Goal: Task Accomplishment & Management: Use online tool/utility

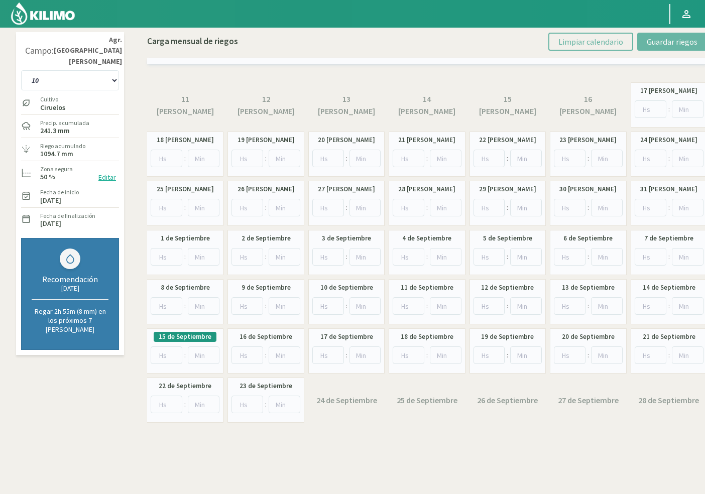
drag, startPoint x: 87, startPoint y: 59, endPoint x: 85, endPoint y: 71, distance: 12.2
click at [86, 67] on div "10 11 12 13 1A 1B 26 27 E 3A 4 5 6 7 Cerezo 7 Ciruela 8 9 Equipo 1 2005 Sector …" at bounding box center [70, 79] width 98 height 25
click at [85, 71] on select "10 11 12 13 1A 1B 26 27 E 3A 4 5 6 7 Cerezo 7 Ciruela 8 9 Equipo 1 2005 Sector …" at bounding box center [70, 80] width 98 height 20
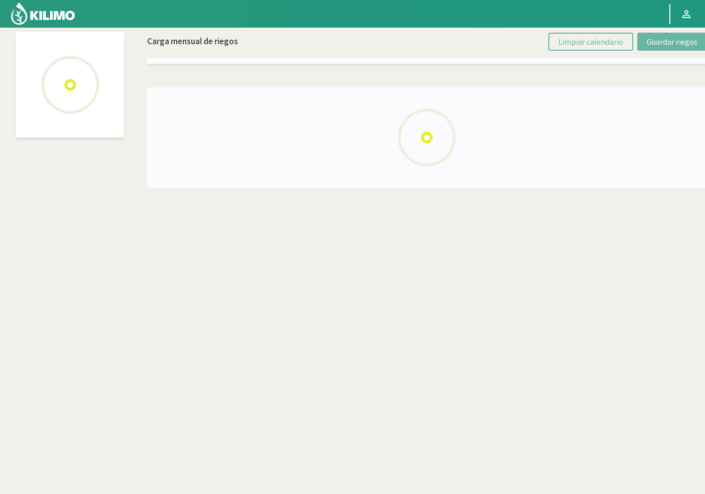
select select "40: Object"
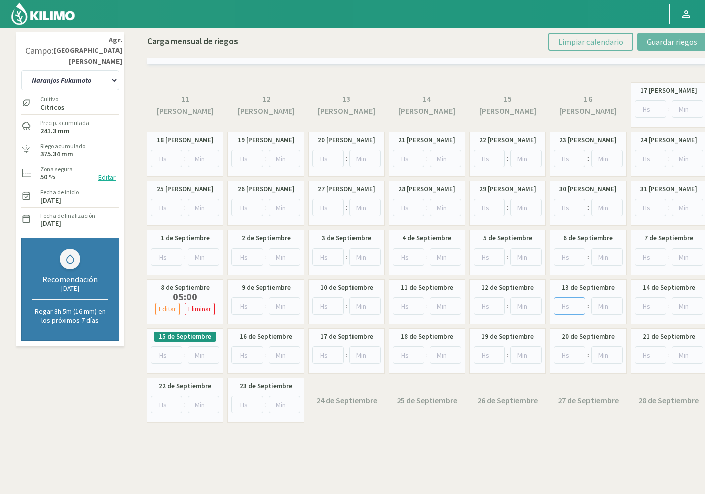
click at [569, 304] on input "number" at bounding box center [570, 306] width 32 height 18
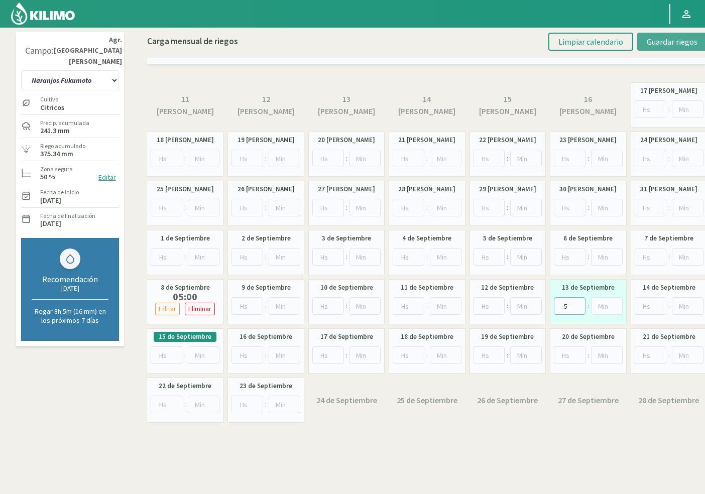
type input "5"
click at [667, 38] on span "Guardar riegos" at bounding box center [671, 42] width 51 height 10
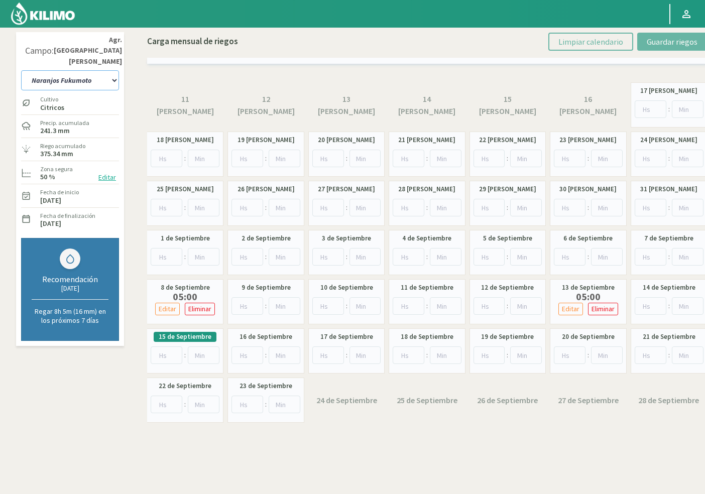
click at [66, 73] on select "10 11 12 13 1A 1B 26 27 E 3A 4 5 6 7 Cerezo 7 Ciruela 8 9 Equipo 1 2005 Sector …" at bounding box center [70, 80] width 98 height 20
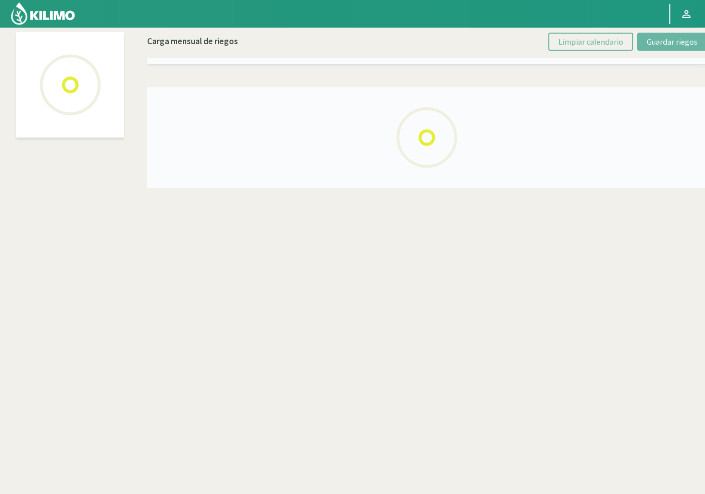
select select "43: Object"
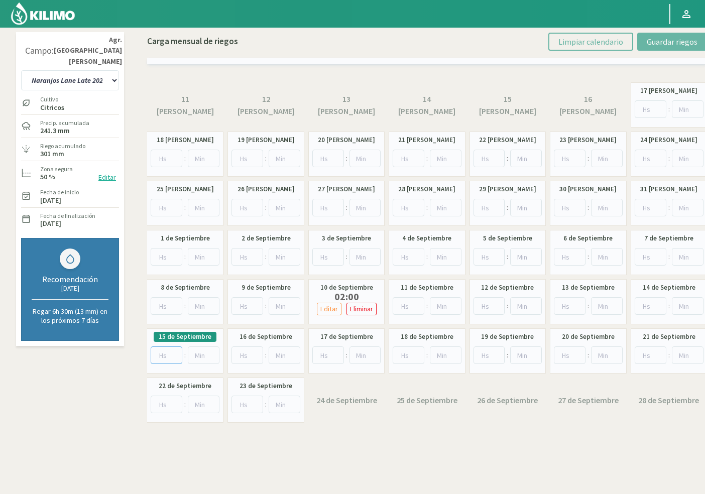
click at [161, 358] on input "number" at bounding box center [167, 355] width 32 height 18
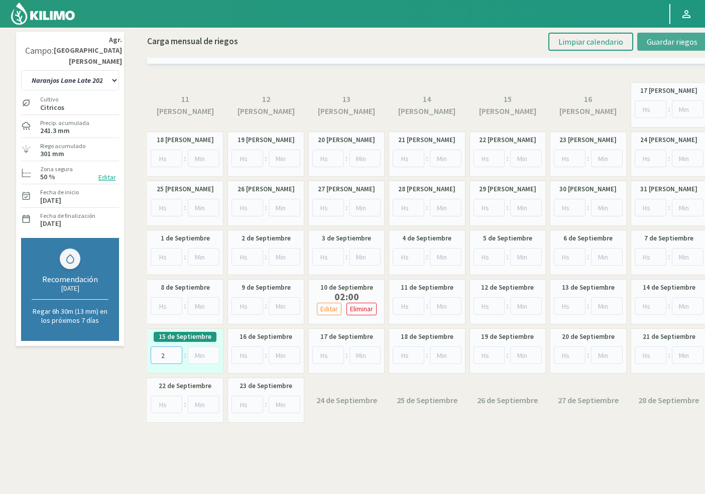
type input "2"
click at [661, 45] on span "Guardar riegos" at bounding box center [671, 42] width 51 height 10
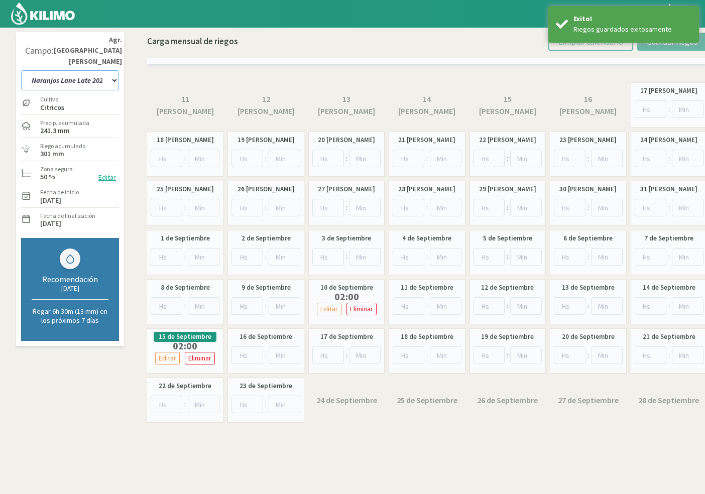
click at [89, 70] on select "10 11 12 13 1A 1B 26 27 E 3A 4 5 6 7 Cerezo 7 Ciruela 8 9 Equipo 1 2005 Sector …" at bounding box center [70, 80] width 98 height 20
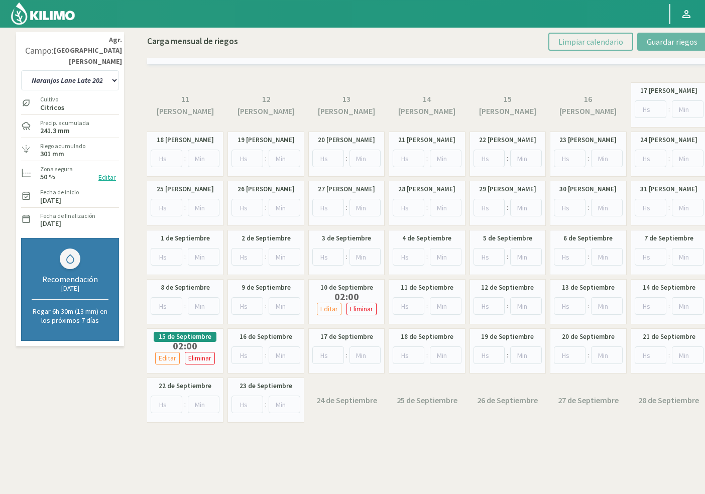
click at [114, 67] on div "10 11 12 13 1A 1B 26 27 E 3A 4 5 6 7 Cerezo 7 Ciruela 8 9 Equipo 1 2005 Sector …" at bounding box center [70, 79] width 98 height 25
drag, startPoint x: 101, startPoint y: 64, endPoint x: 95, endPoint y: 73, distance: 10.6
click at [101, 70] on select "10 11 12 13 1A 1B 26 27 E 3A 4 5 6 7 Cerezo 7 Ciruela 8 9 Equipo 1 2005 Sector …" at bounding box center [70, 80] width 98 height 20
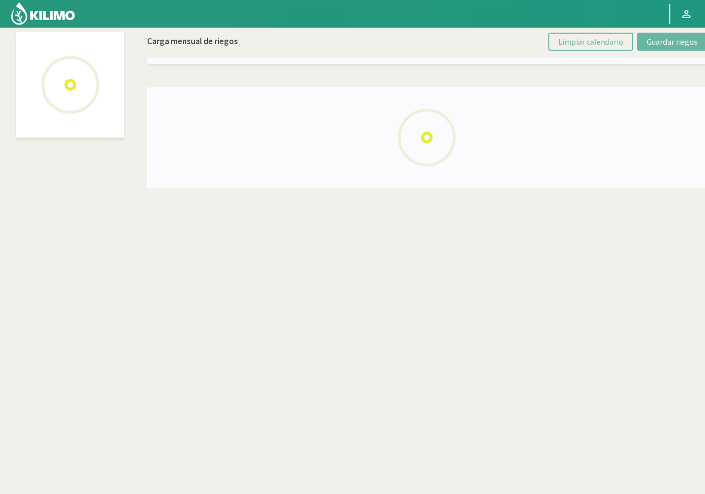
select select "46: Object"
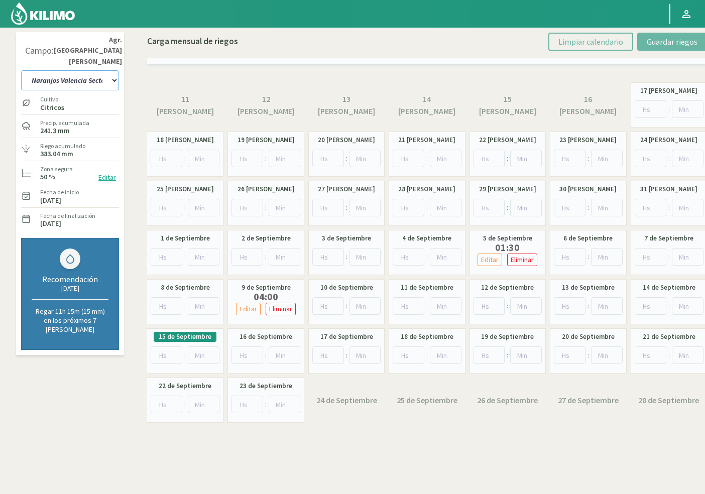
click at [85, 71] on select "10 11 12 13 1A 1B 26 27 E 3A 4 5 6 7 Cerezo 7 Ciruela 8 9 Equipo 1 2005 Sector …" at bounding box center [70, 80] width 98 height 20
click at [85, 70] on select "10 11 12 13 1A 1B 26 27 E 3A 4 5 6 7 Cerezo 7 Ciruela 8 9 Equipo 1 2005 Sector …" at bounding box center [70, 80] width 98 height 20
click at [163, 354] on input "number" at bounding box center [167, 355] width 32 height 18
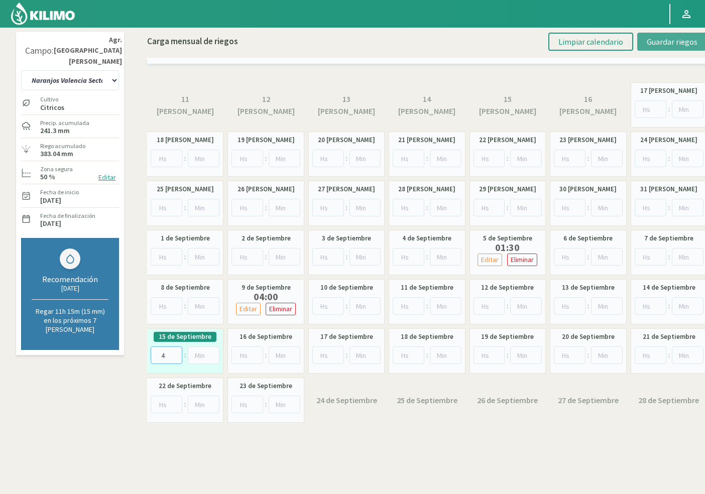
type input "4"
click at [652, 37] on span "Guardar riegos" at bounding box center [671, 42] width 51 height 10
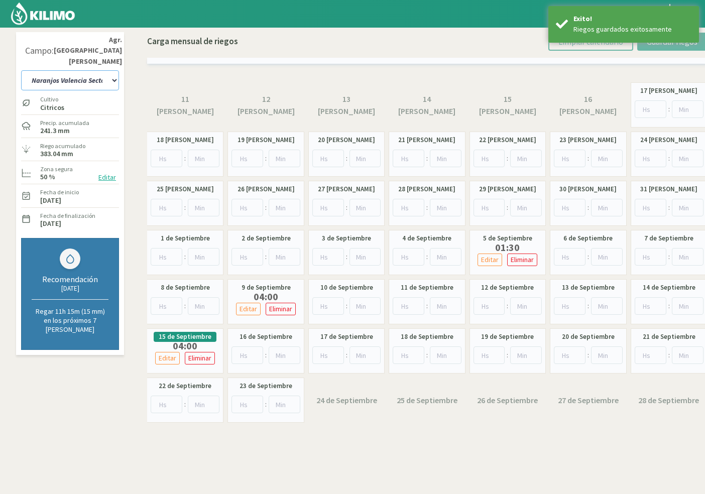
click at [86, 70] on select "10 11 12 13 1A 1B 26 27 E 3A 4 5 6 7 Cerezo 7 Ciruela 8 9 Equipo 1 2005 Sector …" at bounding box center [70, 80] width 98 height 20
click at [91, 70] on select "10 11 12 13 1A 1B 26 27 E 3A 4 5 6 7 Cerezo 7 Ciruela 8 9 Equipo 1 2005 Sector …" at bounding box center [70, 80] width 98 height 20
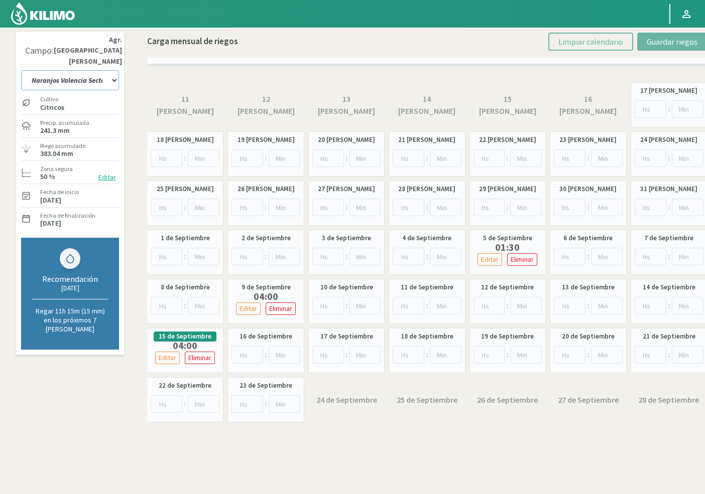
click at [51, 70] on select "10 11 12 13 1A 1B 26 27 E 3A 4 5 6 7 Cerezo 7 Ciruela 8 9 Equipo 1 2005 Sector …" at bounding box center [70, 80] width 98 height 20
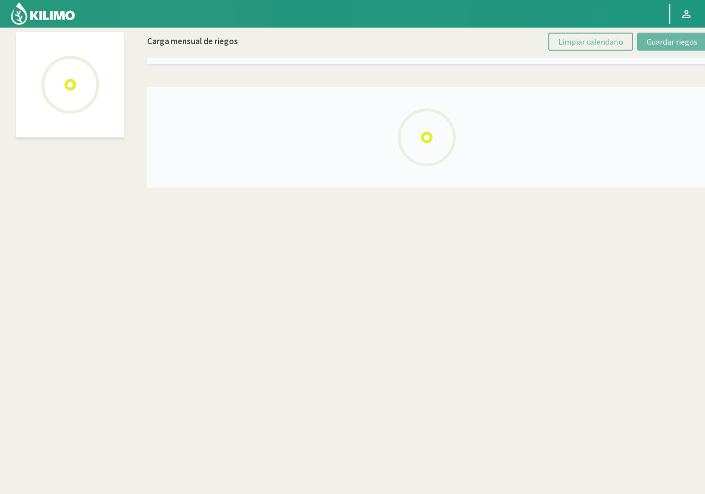
select select "61: Object"
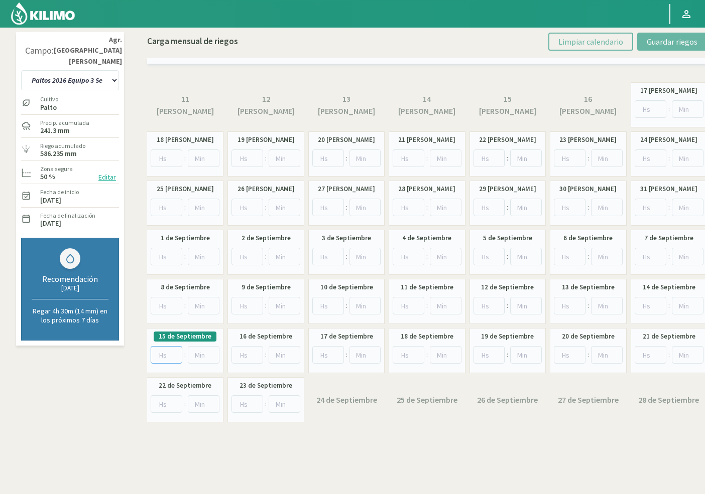
click at [161, 358] on input "number" at bounding box center [167, 355] width 32 height 18
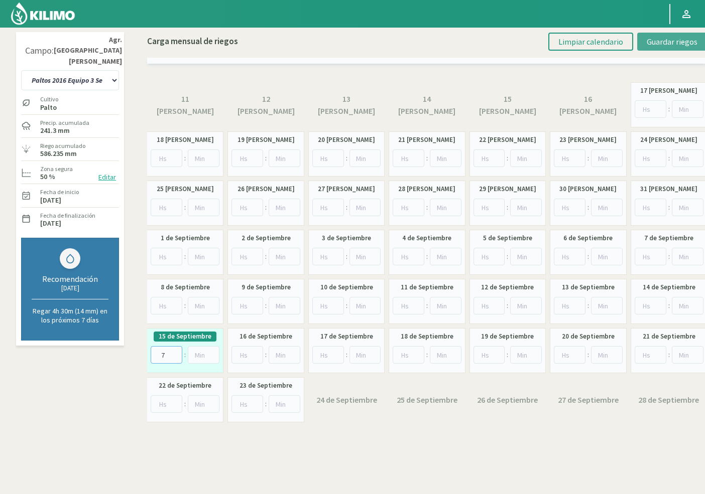
type input "7"
click at [685, 43] on span "Guardar riegos" at bounding box center [671, 42] width 51 height 10
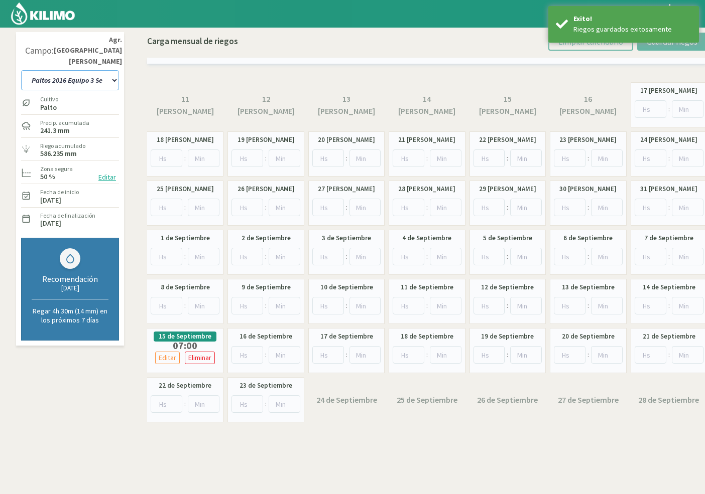
click at [64, 71] on select "10 11 12 13 1A 1B 26 27 E 3A 4 5 6 7 Cerezo 7 Ciruela 8 9 Equipo 1 2005 Sector …" at bounding box center [70, 80] width 98 height 20
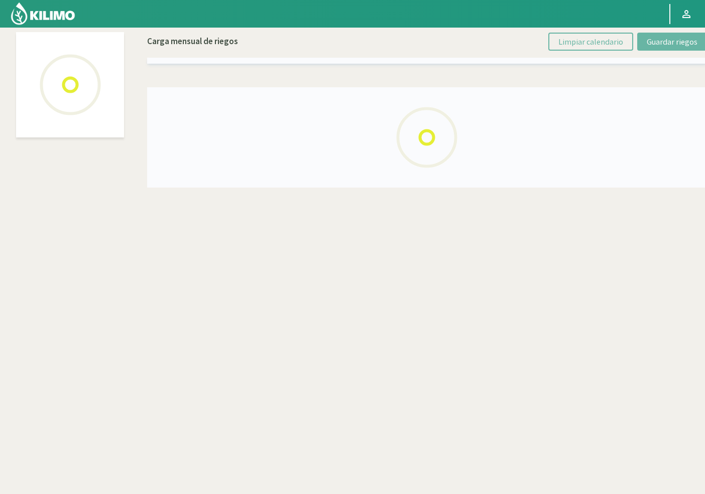
select select "30: Object"
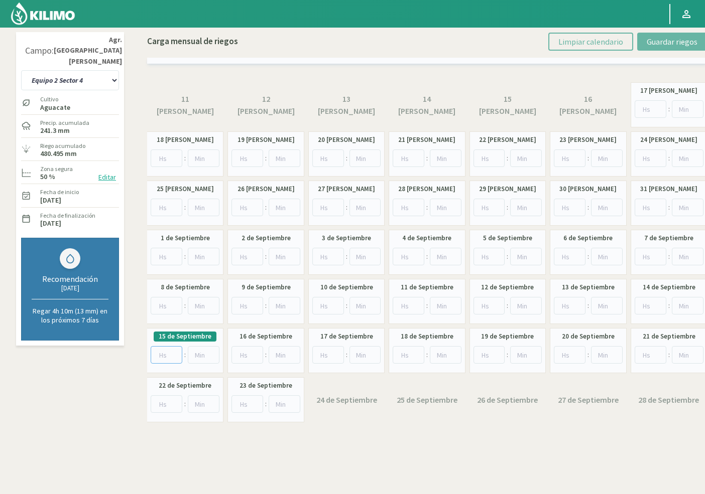
click at [165, 352] on input "number" at bounding box center [167, 355] width 32 height 18
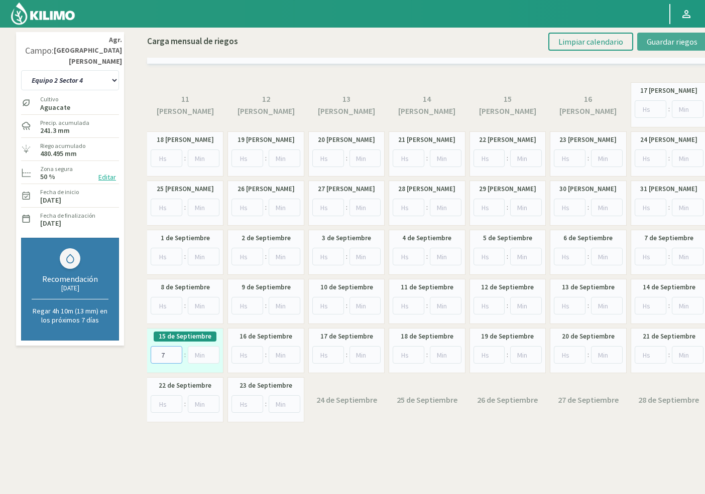
type input "7"
click at [663, 37] on span "Guardar riegos" at bounding box center [671, 42] width 51 height 10
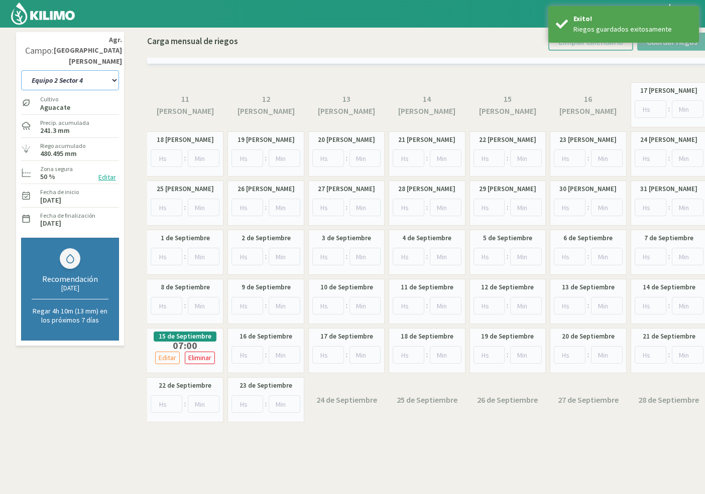
click at [86, 71] on select "10 11 12 13 1A 1B 26 27 E 3A 4 5 6 7 Cerezo 7 Ciruela 8 9 Equipo 1 2005 Sector …" at bounding box center [70, 80] width 98 height 20
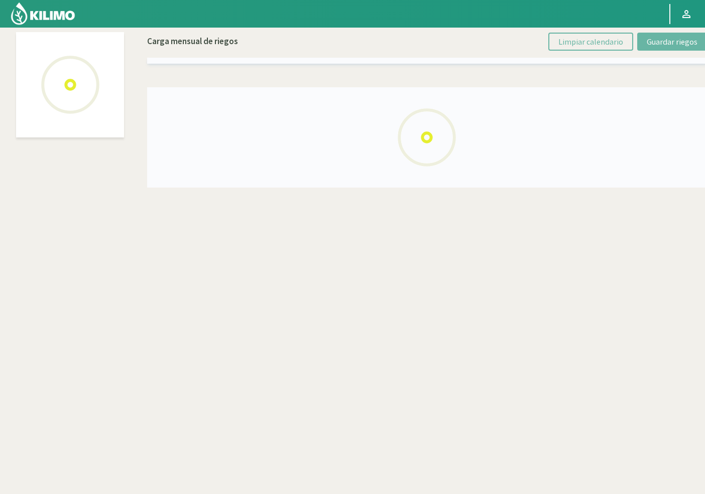
select select "27: Object"
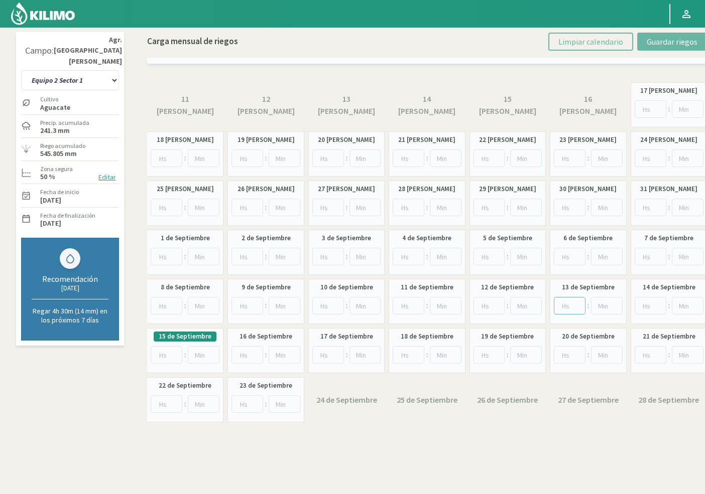
drag, startPoint x: 571, startPoint y: 304, endPoint x: 582, endPoint y: 299, distance: 12.1
click at [571, 304] on input "number" at bounding box center [570, 306] width 32 height 18
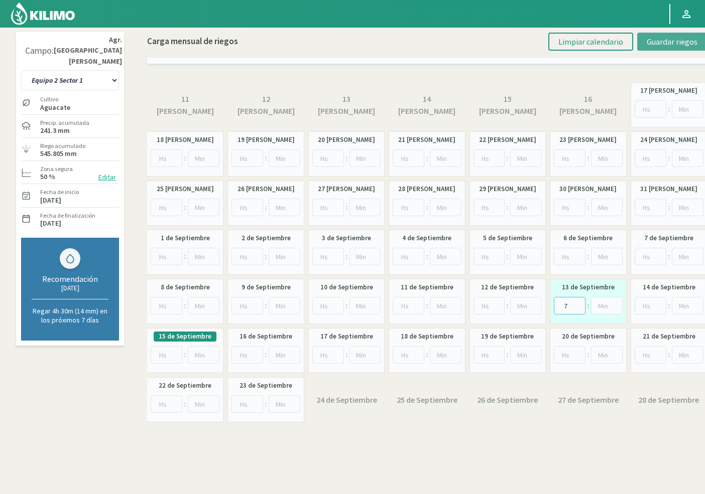
type input "7"
click at [669, 43] on span "Guardar riegos" at bounding box center [671, 42] width 51 height 10
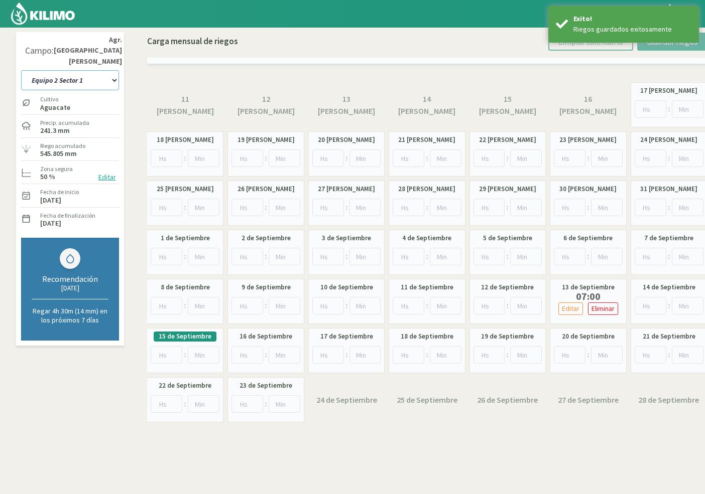
click at [90, 71] on select "10 11 12 13 1A 1B 26 27 E 3A 4 5 6 7 Cerezo 7 Ciruela 8 9 Equipo 1 2005 Sector …" at bounding box center [70, 80] width 98 height 20
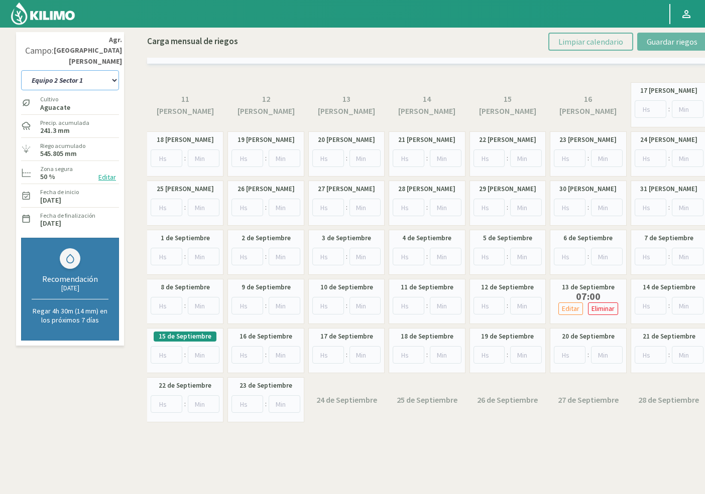
click at [90, 71] on select "10 11 12 13 1A 1B 26 27 E 3A 4 5 6 7 Cerezo 7 Ciruela 8 9 Equipo 1 2005 Sector …" at bounding box center [70, 80] width 98 height 20
click at [90, 72] on select "10 11 12 13 1A 1B 26 27 E 3A 4 5 6 7 Cerezo 7 Ciruela 8 9 Equipo 1 2005 Sector …" at bounding box center [70, 80] width 98 height 20
click at [90, 73] on select "10 11 12 13 1A 1B 26 27 E 3A 4 5 6 7 Cerezo 7 Ciruela 8 9 Equipo 1 2005 Sector …" at bounding box center [70, 80] width 98 height 20
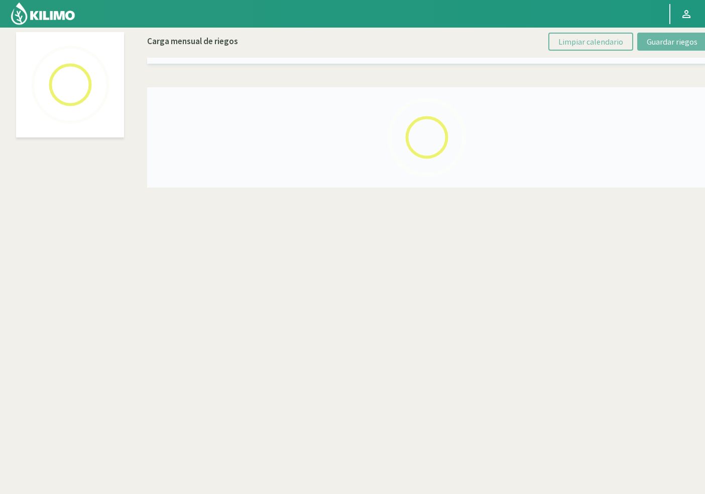
select select "58: Object"
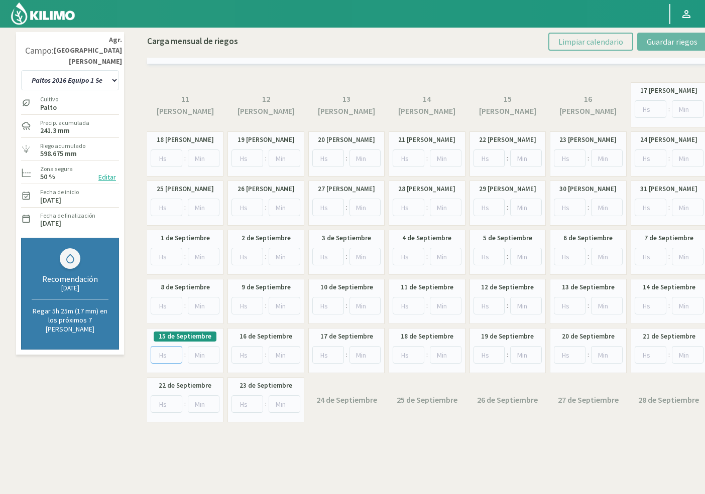
click at [156, 352] on input "number" at bounding box center [167, 355] width 32 height 18
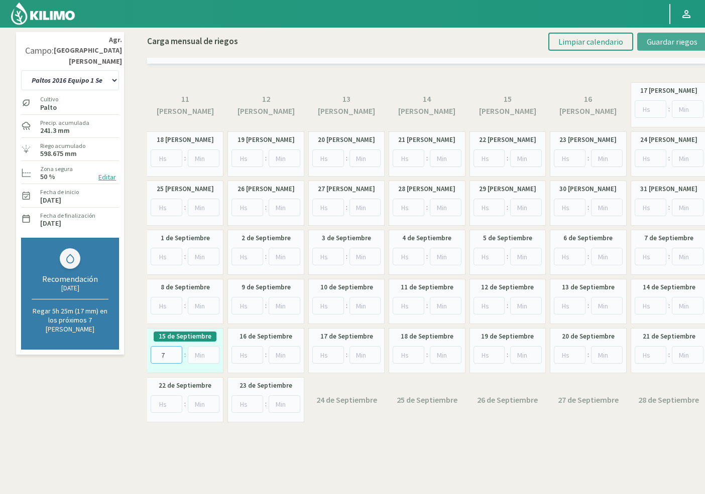
type input "7"
click at [661, 41] on span "Guardar riegos" at bounding box center [671, 42] width 51 height 10
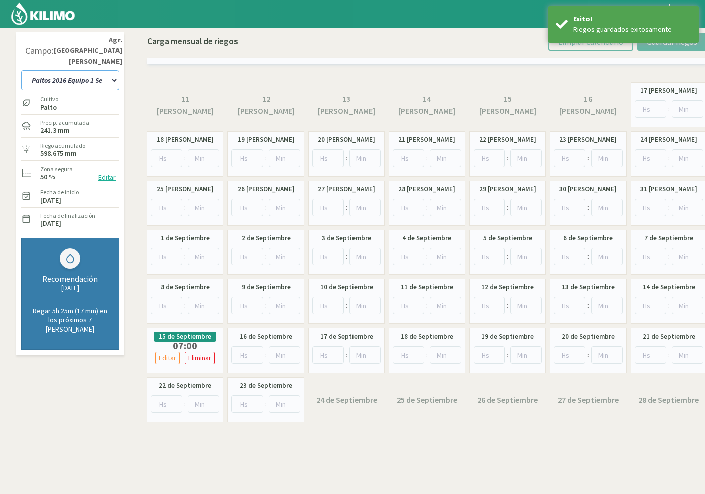
click at [95, 75] on select "10 11 12 13 1A 1B 26 27 E 3A 4 5 6 7 Cerezo 7 Ciruela 8 9 Equipo 1 2005 Sector …" at bounding box center [70, 80] width 98 height 20
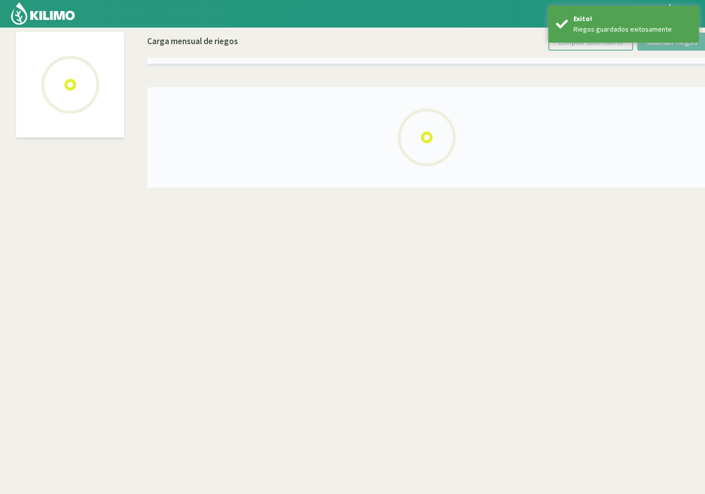
select select "56: Object"
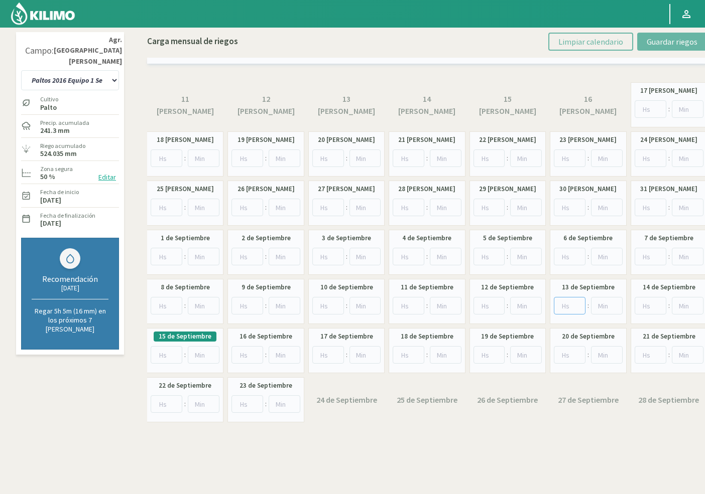
click at [571, 304] on input "number" at bounding box center [570, 306] width 32 height 18
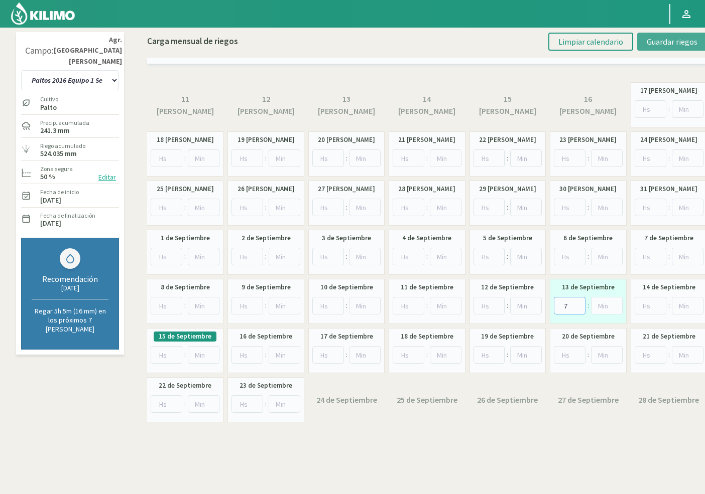
type input "7"
click at [670, 45] on span "Guardar riegos" at bounding box center [671, 42] width 51 height 10
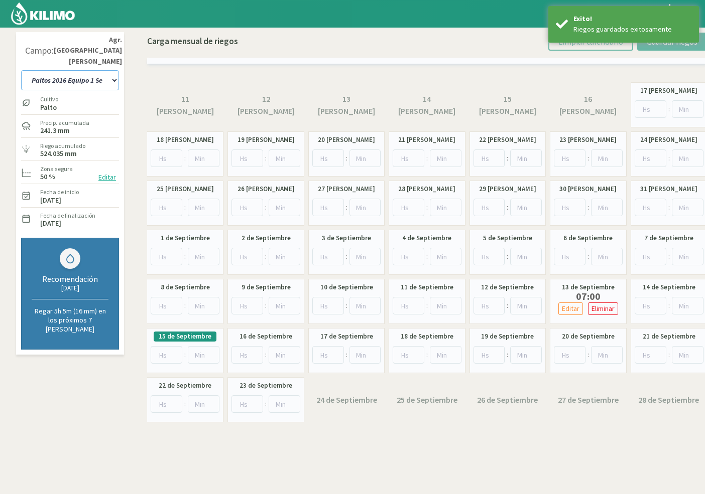
click at [103, 70] on select "10 11 12 13 1A 1B 26 27 E 3A 4 5 6 7 Cerezo 7 Ciruela 8 9 Equipo 1 2005 Sector …" at bounding box center [70, 80] width 98 height 20
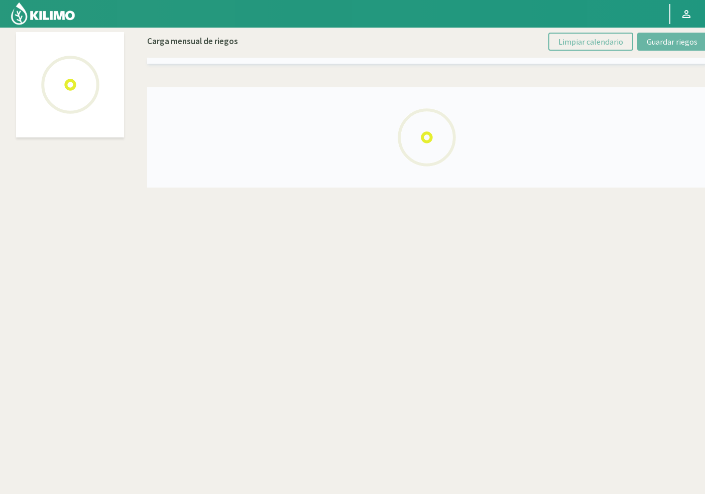
select select "37: Object"
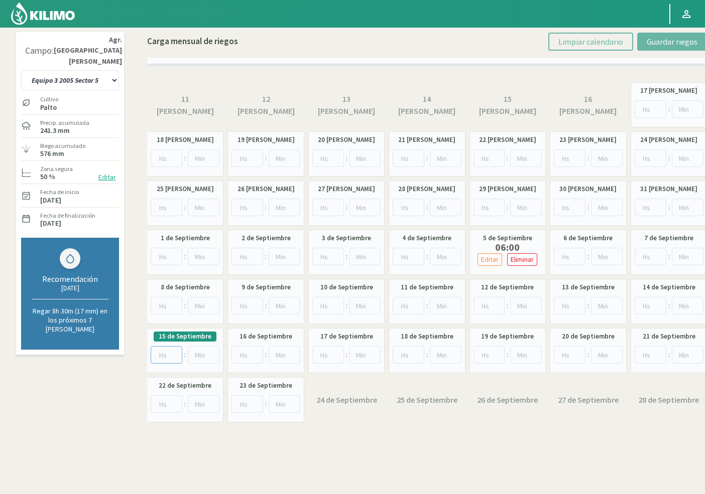
click at [169, 352] on input "number" at bounding box center [167, 355] width 32 height 18
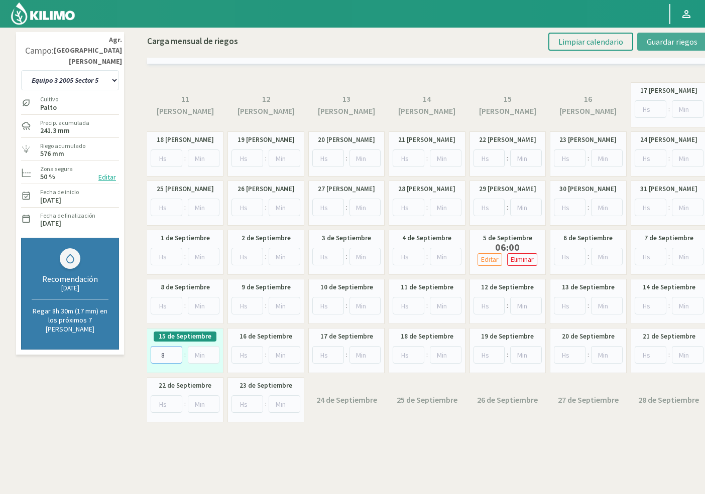
type input "8"
click at [671, 39] on span "Guardar riegos" at bounding box center [671, 42] width 51 height 10
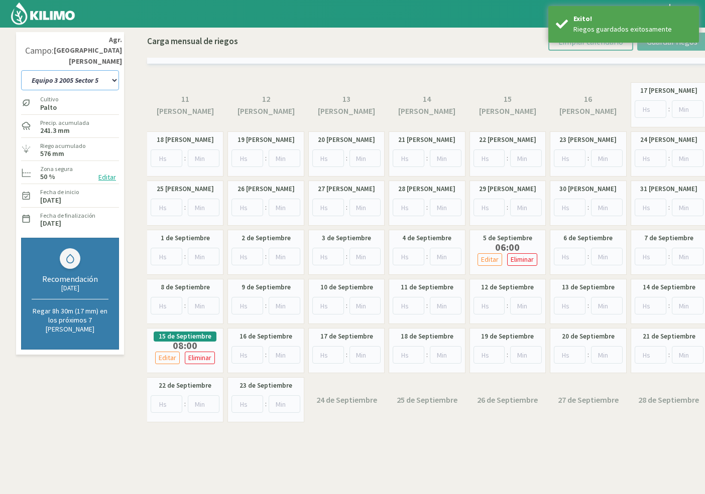
click at [95, 70] on select "10 11 12 13 1A 1B 26 27 E 3A 4 5 6 7 Cerezo 7 Ciruela 8 9 Equipo 1 2005 Sector …" at bounding box center [70, 80] width 98 height 20
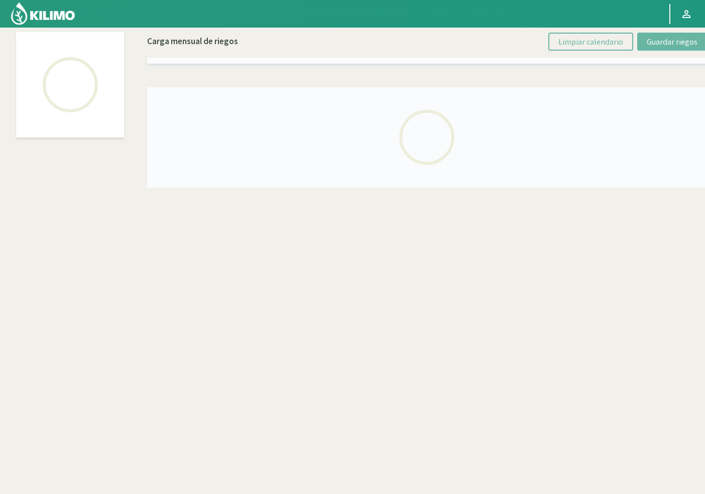
select select "34: Object"
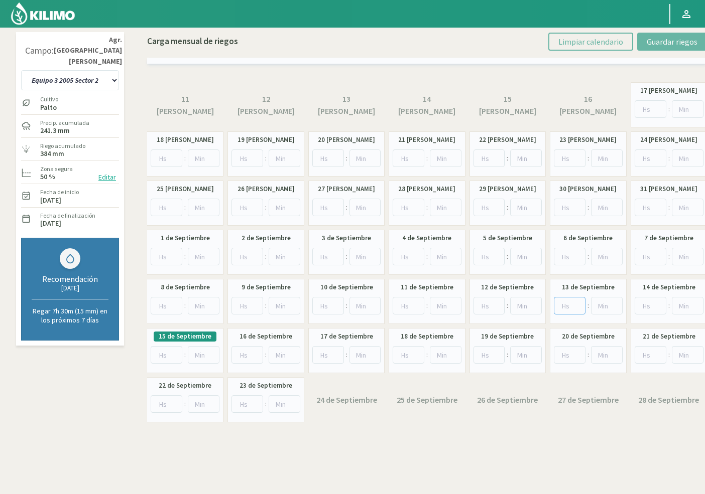
click at [568, 308] on input "number" at bounding box center [570, 306] width 32 height 18
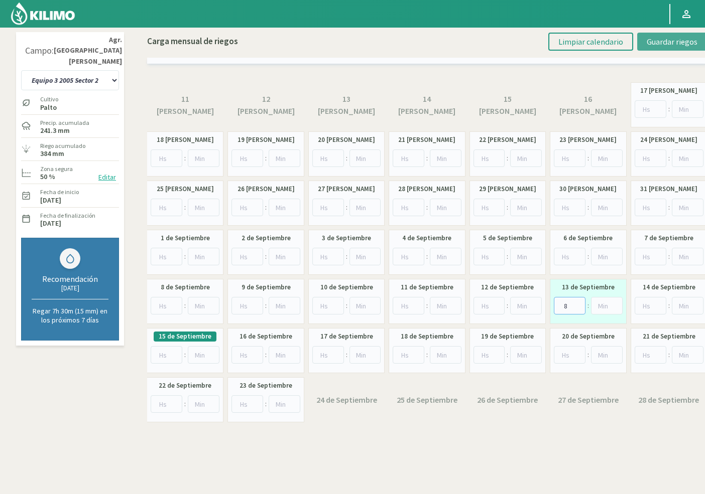
type input "8"
click at [644, 43] on button "Guardar riegos" at bounding box center [672, 42] width 70 height 18
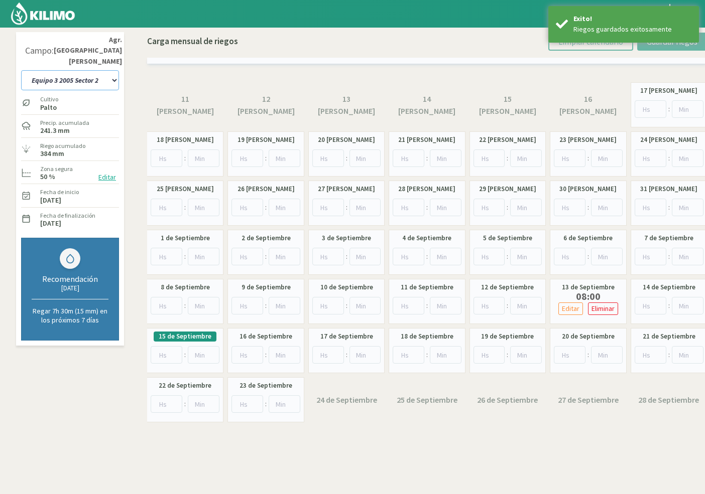
click at [95, 73] on select "10 11 12 13 1A 1B 26 27 E 3A 4 5 6 7 Cerezo 7 Ciruela 8 9 Equipo 1 2005 Sector …" at bounding box center [70, 80] width 98 height 20
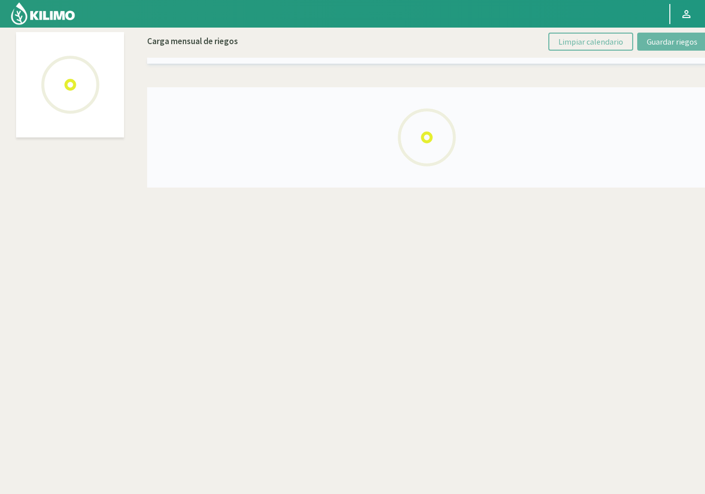
select select "26: Object"
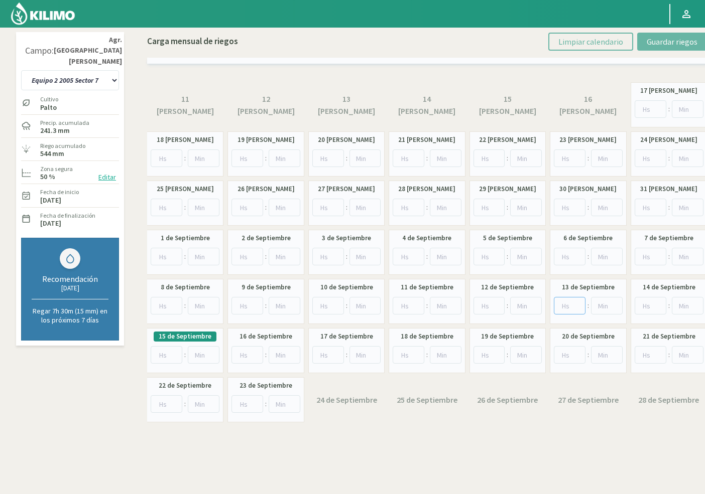
click at [561, 304] on input "number" at bounding box center [570, 306] width 32 height 18
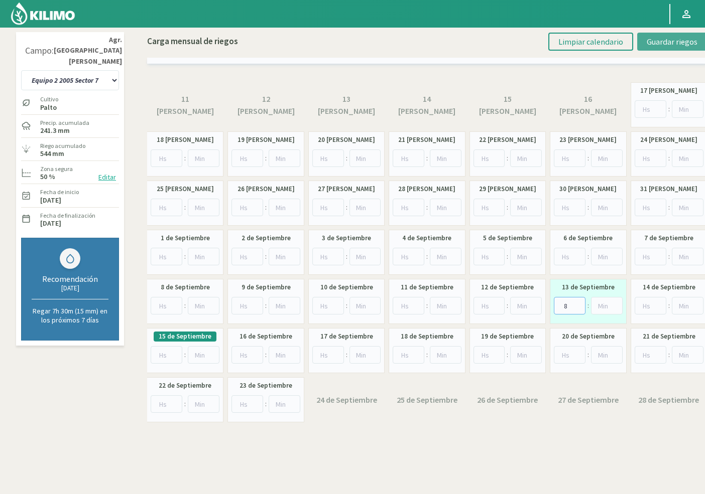
type input "8"
click at [649, 43] on span "Guardar riegos" at bounding box center [671, 42] width 51 height 10
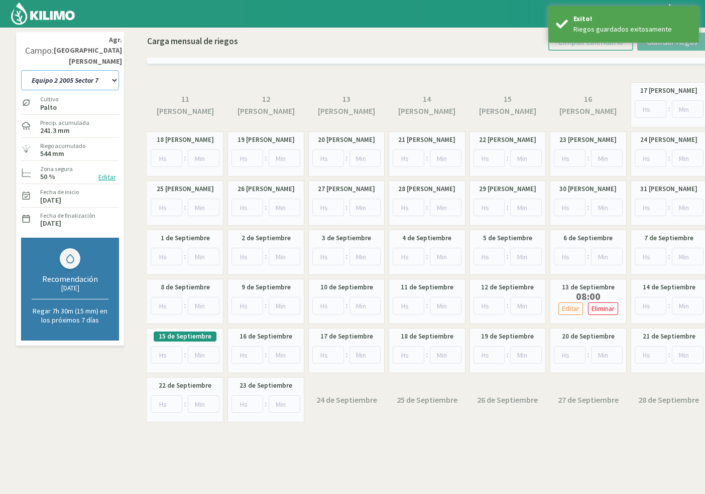
click at [63, 70] on select "10 11 12 13 1A 1B 26 27 E 3A 4 5 6 7 Cerezo 7 Ciruela 8 9 Equipo 1 2005 Sector …" at bounding box center [70, 80] width 98 height 20
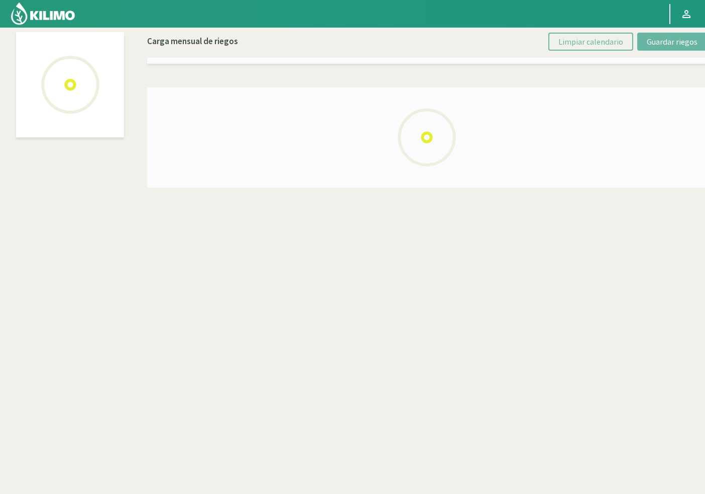
select select "22: Object"
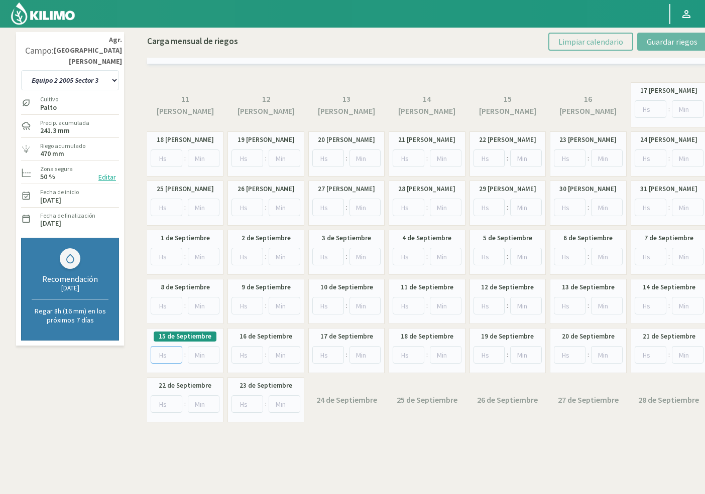
click at [163, 356] on input "number" at bounding box center [167, 355] width 32 height 18
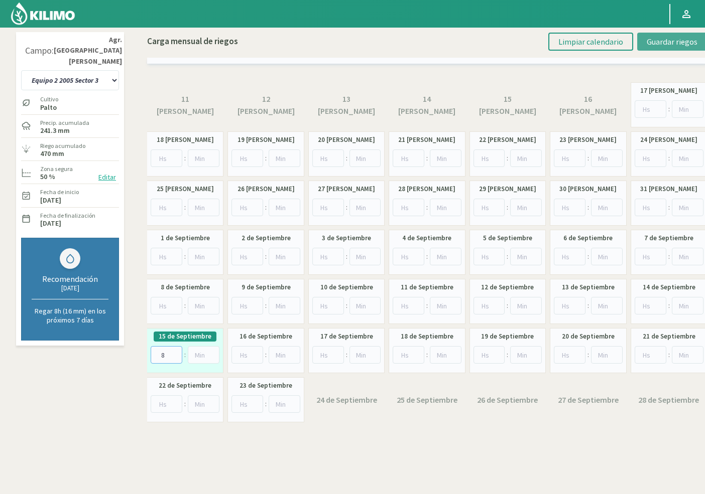
type input "8"
click at [666, 43] on span "Guardar riegos" at bounding box center [671, 42] width 51 height 10
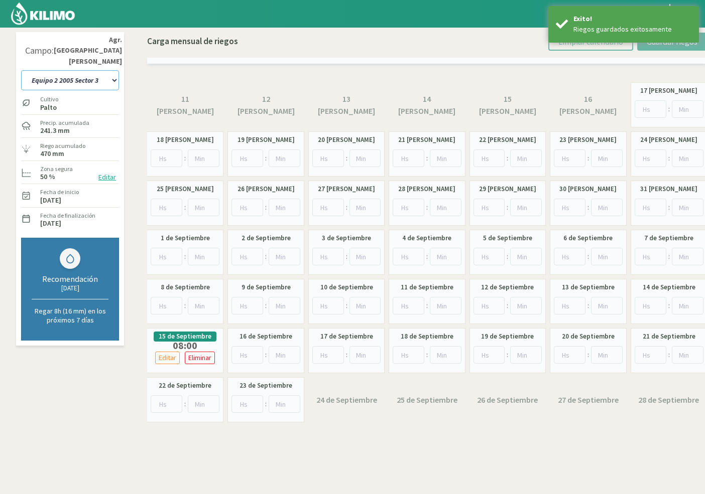
click at [94, 71] on select "10 11 12 13 1A 1B 26 27 E 3A 4 5 6 7 Cerezo 7 Ciruela 8 9 Equipo 1 2005 Sector …" at bounding box center [70, 80] width 98 height 20
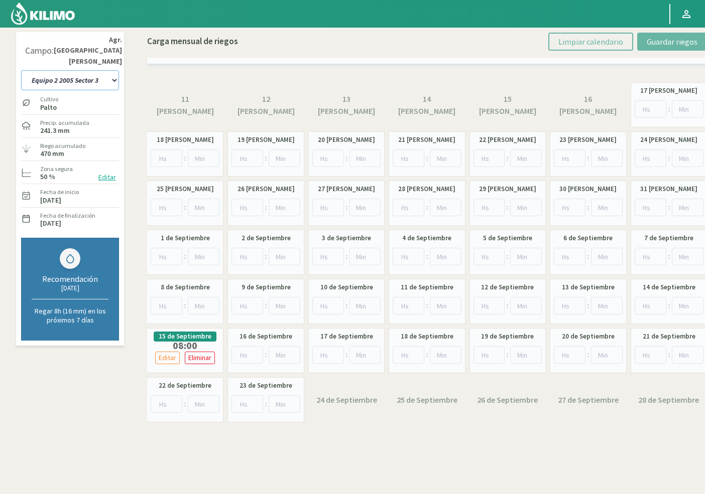
click at [84, 70] on select "10 11 12 13 1A 1B 26 27 E 3A 4 5 6 7 Cerezo 7 Ciruela 8 9 Equipo 1 2005 Sector …" at bounding box center [70, 80] width 98 height 20
click at [66, 70] on select "10 11 12 13 1A 1B 26 27 E 3A 4 5 6 7 Cerezo 7 Ciruela 8 9 Equipo 1 2005 Sector …" at bounding box center [70, 80] width 98 height 20
click at [75, 70] on select "10 11 12 13 1A 1B 26 27 E 3A 4 5 6 7 Cerezo 7 Ciruela 8 9 Equipo 1 2005 Sector …" at bounding box center [70, 80] width 98 height 20
